Goal: Task Accomplishment & Management: Complete application form

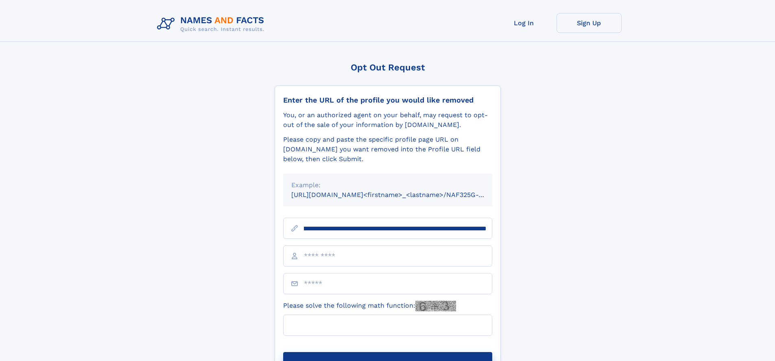
scroll to position [0, 93]
type input "**********"
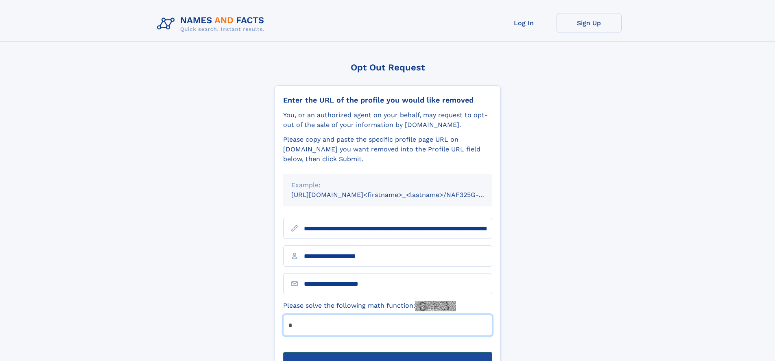
type input "*"
click at [387, 352] on button "Submit Opt Out Request" at bounding box center [387, 365] width 209 height 26
